Goal: Check status: Check status

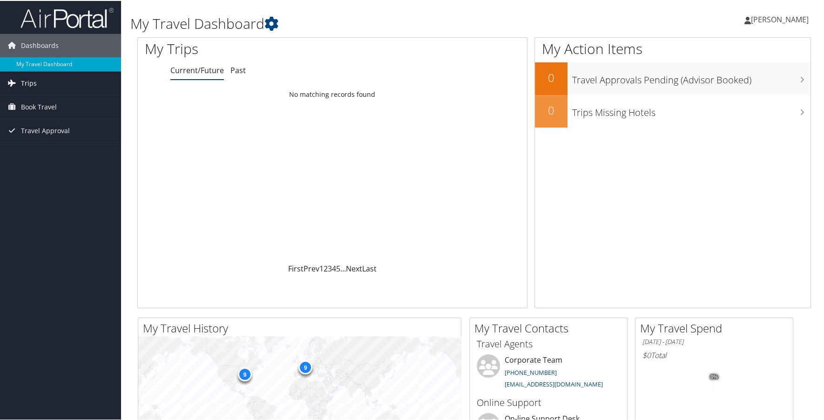
click at [26, 81] on span "Trips" at bounding box center [29, 82] width 16 height 23
click at [50, 99] on link "Current/Future Trips" at bounding box center [60, 101] width 121 height 14
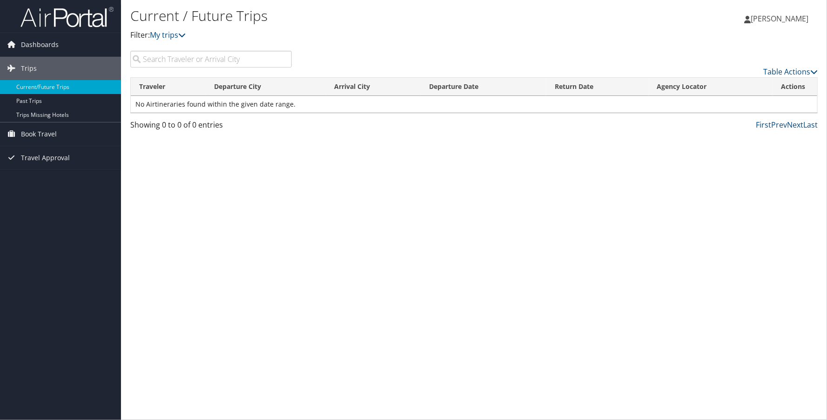
click at [213, 54] on input "search" at bounding box center [211, 59] width 162 height 17
click at [35, 41] on span "Dashboards" at bounding box center [40, 44] width 38 height 23
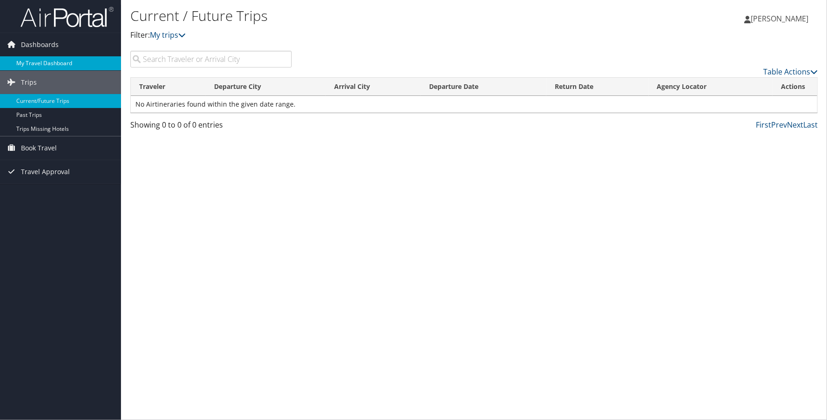
click at [55, 60] on link "My Travel Dashboard" at bounding box center [60, 63] width 121 height 14
